Goal: Task Accomplishment & Management: Manage account settings

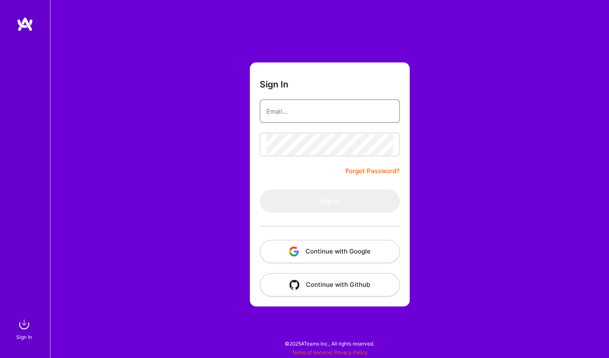
click at [302, 112] on input "email" at bounding box center [329, 111] width 126 height 21
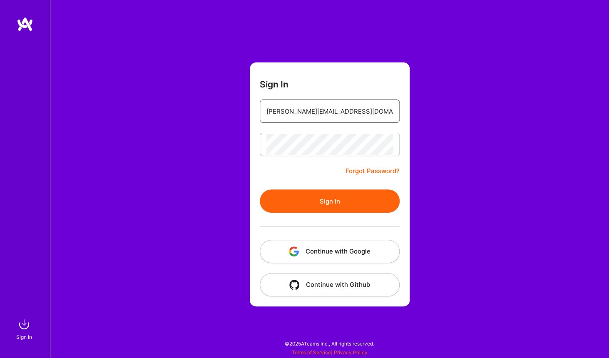
type input "[PERSON_NAME][EMAIL_ADDRESS][DOMAIN_NAME]"
click at [326, 202] on button "Sign In" at bounding box center [330, 200] width 140 height 23
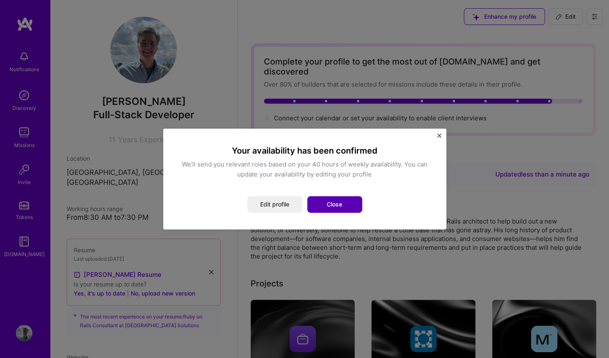
click at [331, 205] on button "Close" at bounding box center [334, 204] width 55 height 17
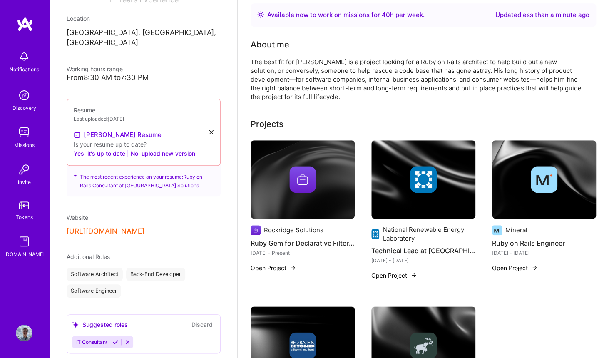
scroll to position [141, 0]
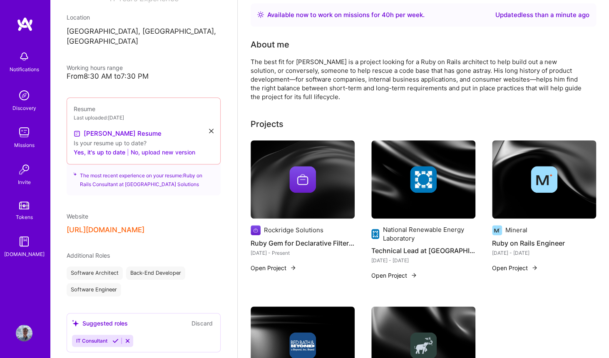
click at [165, 147] on button "No, upload new version" at bounding box center [163, 152] width 64 height 10
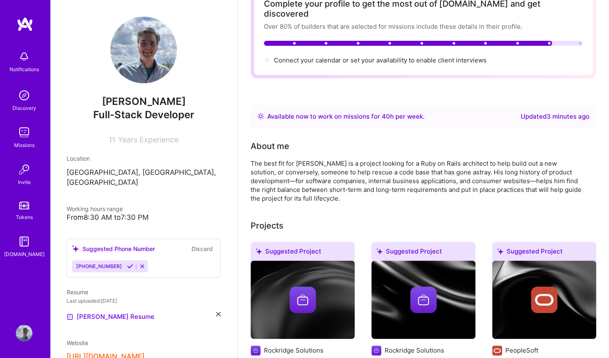
scroll to position [0, 0]
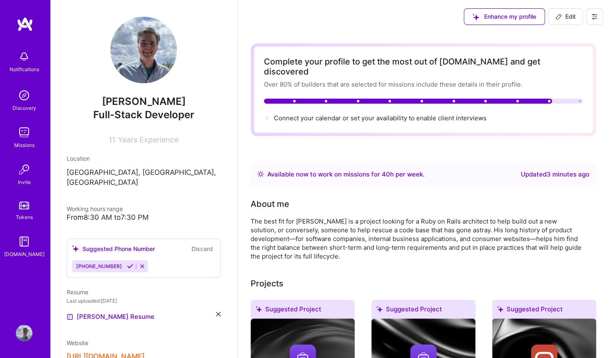
click at [564, 17] on span "Edit" at bounding box center [565, 16] width 20 height 8
select select "US"
select select "Right Now"
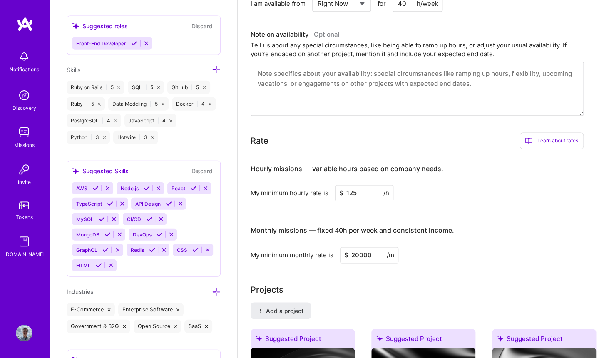
scroll to position [345, 0]
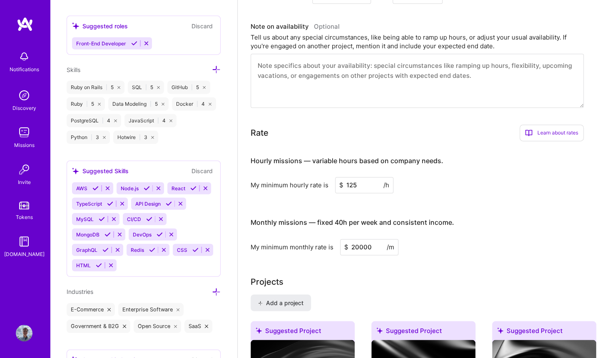
click at [364, 178] on input "125" at bounding box center [364, 185] width 58 height 16
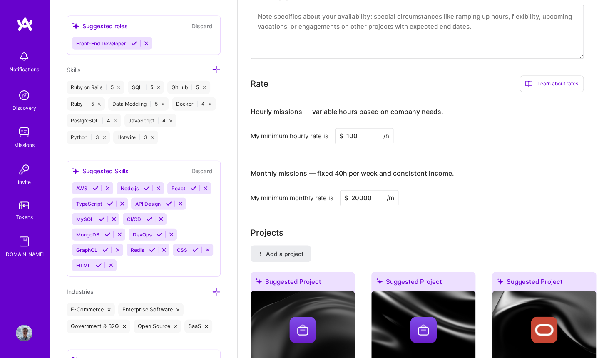
scroll to position [395, 0]
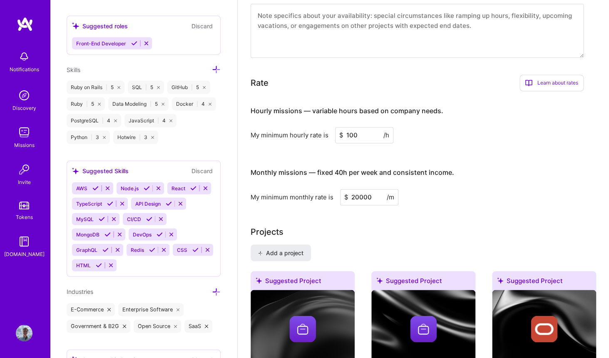
type input "100"
click at [359, 189] on input "20000" at bounding box center [369, 197] width 58 height 16
type input "2000"
type input "15000"
click at [445, 196] on div "My minimum monthly rate is $ 15000 /m" at bounding box center [416, 197] width 333 height 16
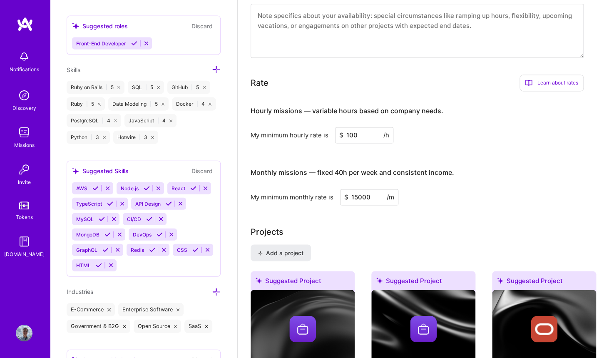
click at [356, 190] on input "15000" at bounding box center [369, 197] width 58 height 16
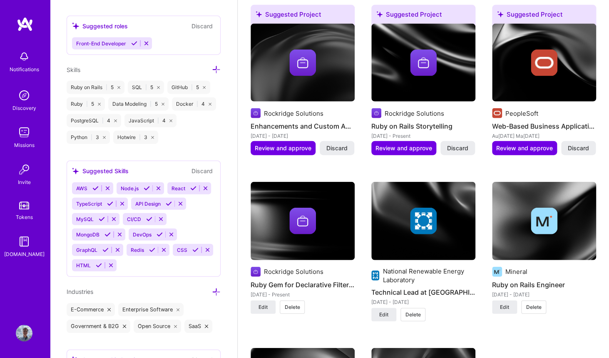
scroll to position [662, 0]
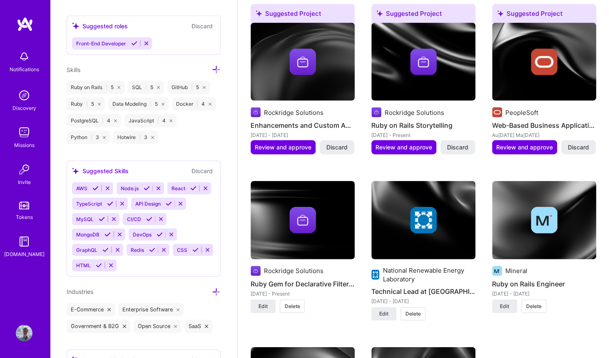
click at [291, 76] on img at bounding box center [302, 62] width 104 height 78
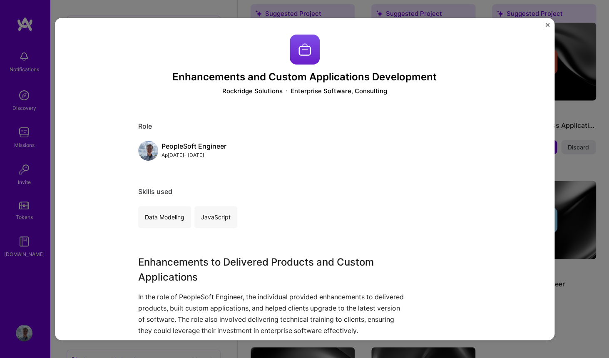
click at [546, 25] on img "Close" at bounding box center [547, 25] width 4 height 4
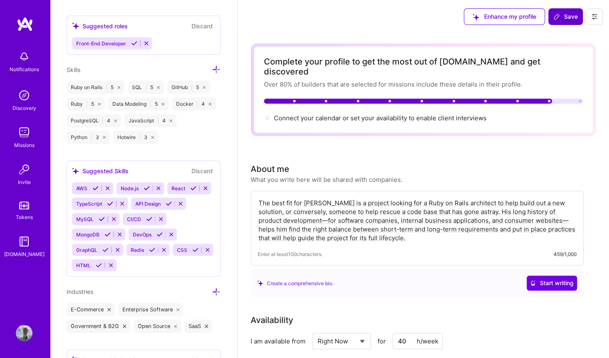
click at [569, 16] on span "Save" at bounding box center [565, 16] width 25 height 8
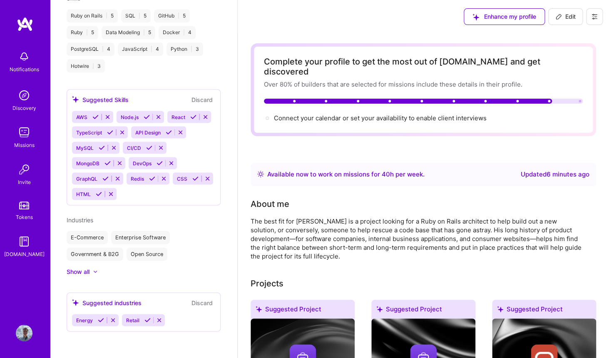
scroll to position [463, 0]
